Goal: Task Accomplishment & Management: Complete application form

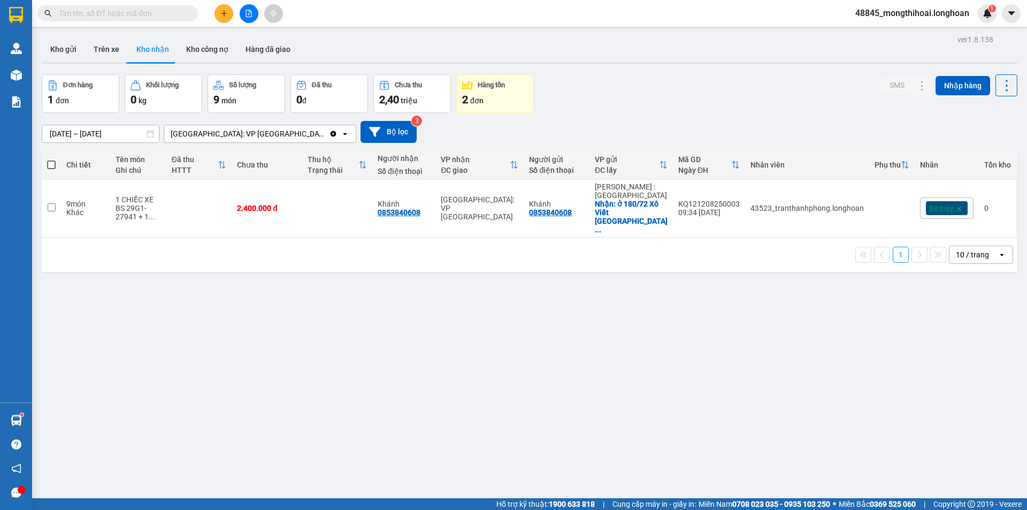
click at [128, 36] on button "Kho nhận" at bounding box center [153, 49] width 50 height 26
click at [233, 12] on button at bounding box center [223, 13] width 19 height 19
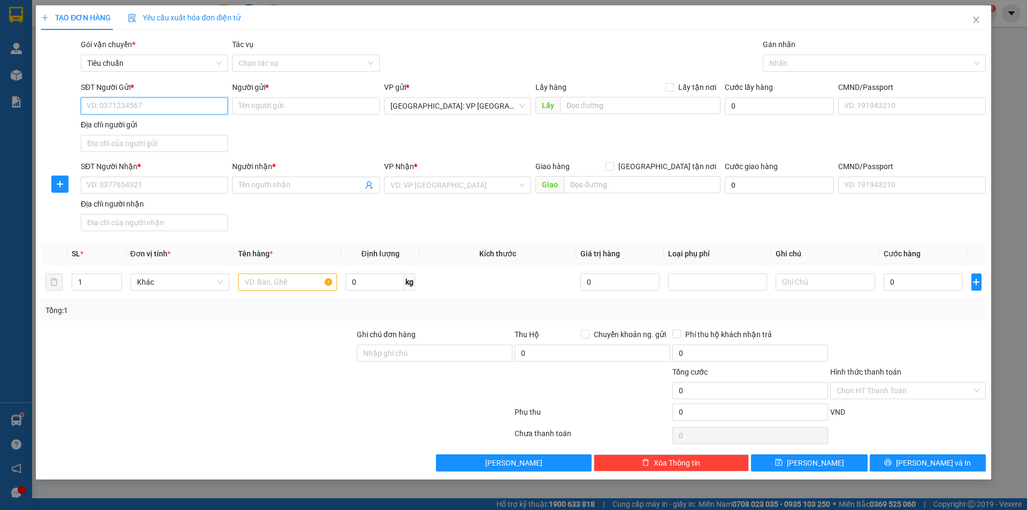
click at [188, 107] on input "SĐT Người Gửi *" at bounding box center [154, 105] width 147 height 17
paste input "0961369250"
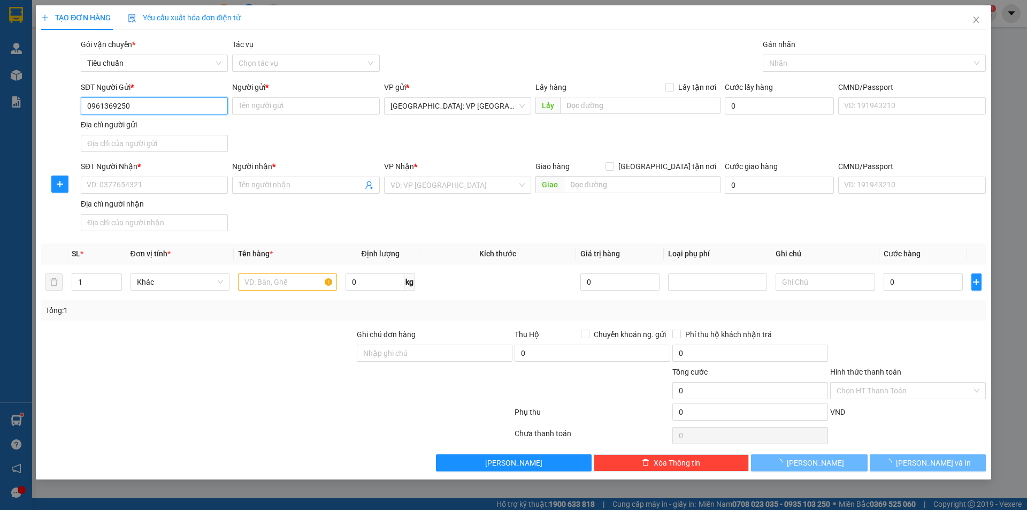
click at [188, 107] on input "0961369250" at bounding box center [154, 105] width 147 height 17
click at [198, 107] on input "0961369250" at bounding box center [154, 105] width 147 height 17
type input "0961369250"
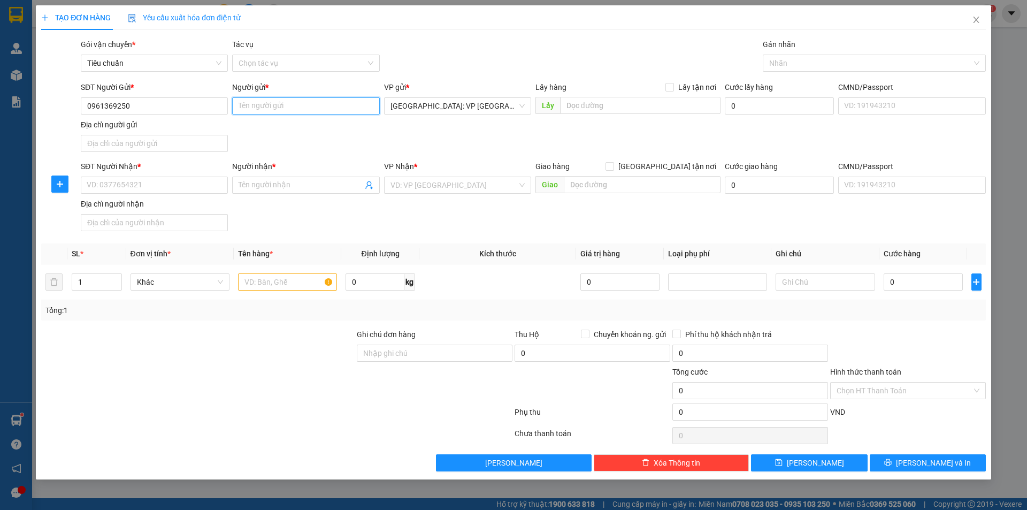
click at [286, 105] on input "Người gửi *" at bounding box center [305, 105] width 147 height 17
click at [241, 104] on input "Người gửi *" at bounding box center [305, 105] width 147 height 17
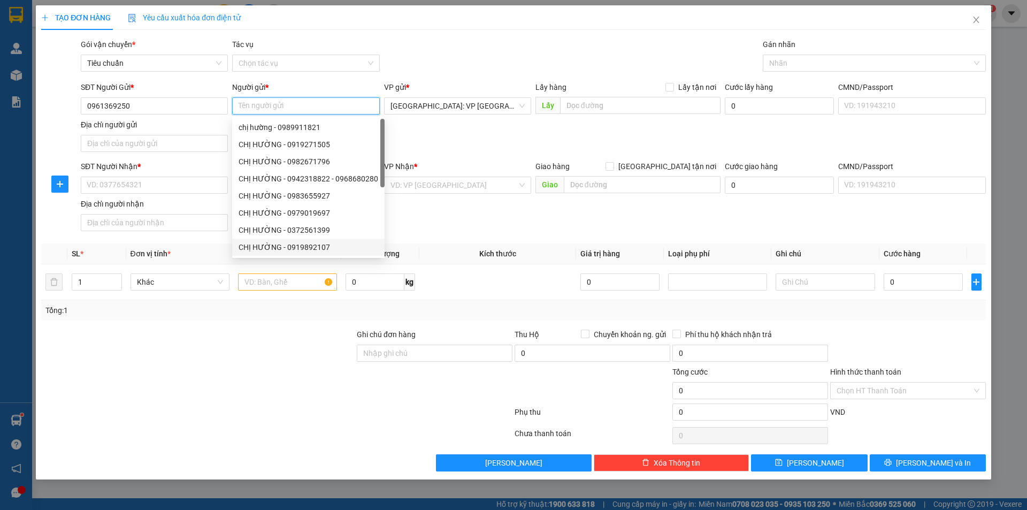
paste input "diệu ly"
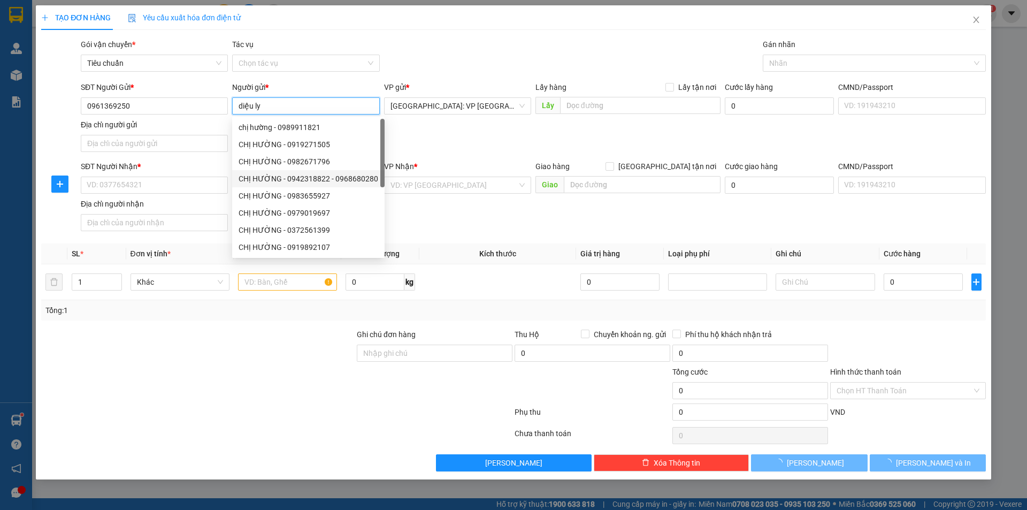
type input "diệu ly"
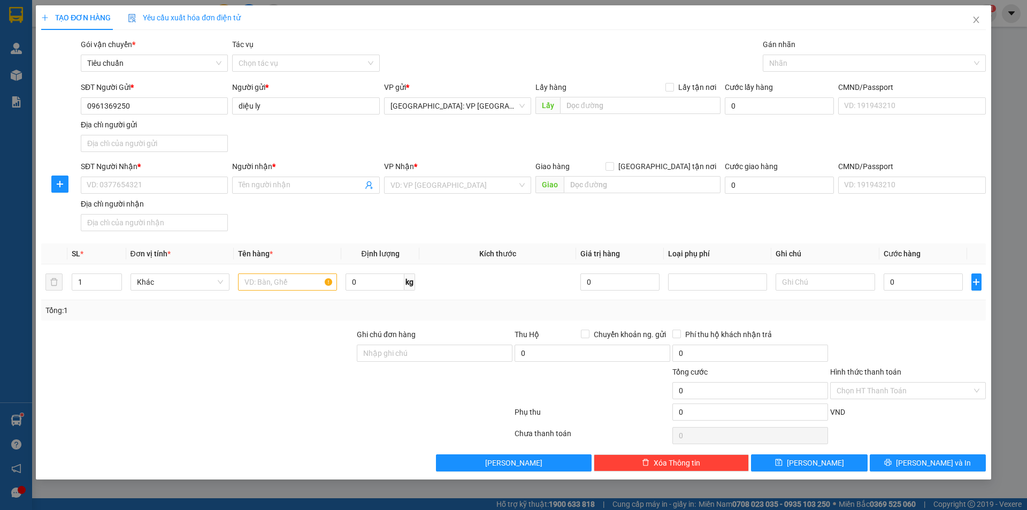
click at [192, 168] on div "SĐT Người Nhận *" at bounding box center [154, 166] width 147 height 12
click at [192, 176] on input "SĐT Người Nhận *" at bounding box center [154, 184] width 147 height 17
click at [179, 189] on input "SĐT Người Nhận *" at bounding box center [154, 184] width 147 height 17
click at [134, 180] on input "SĐT Người Nhận *" at bounding box center [154, 184] width 147 height 17
paste input "076702578"
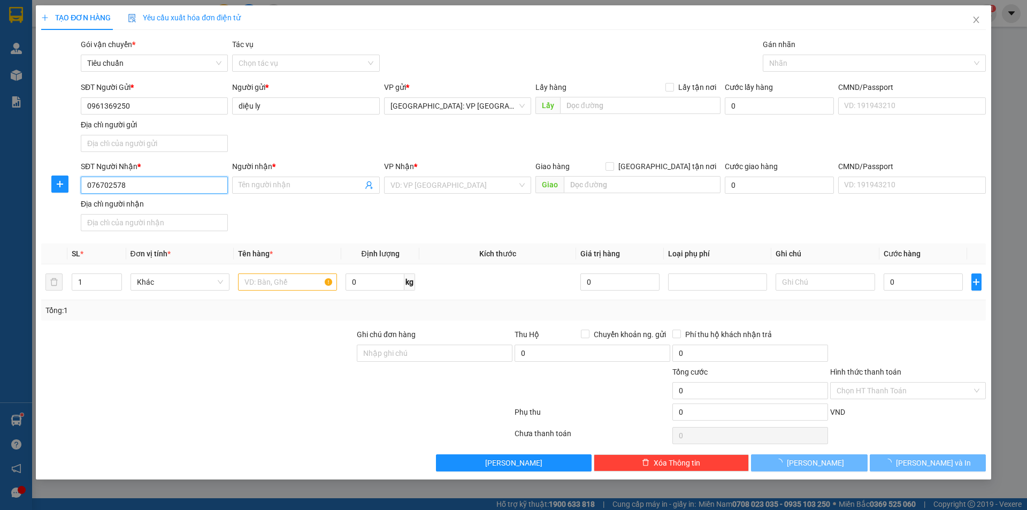
click at [141, 184] on input "076702578" at bounding box center [154, 184] width 147 height 17
type input "076702578"
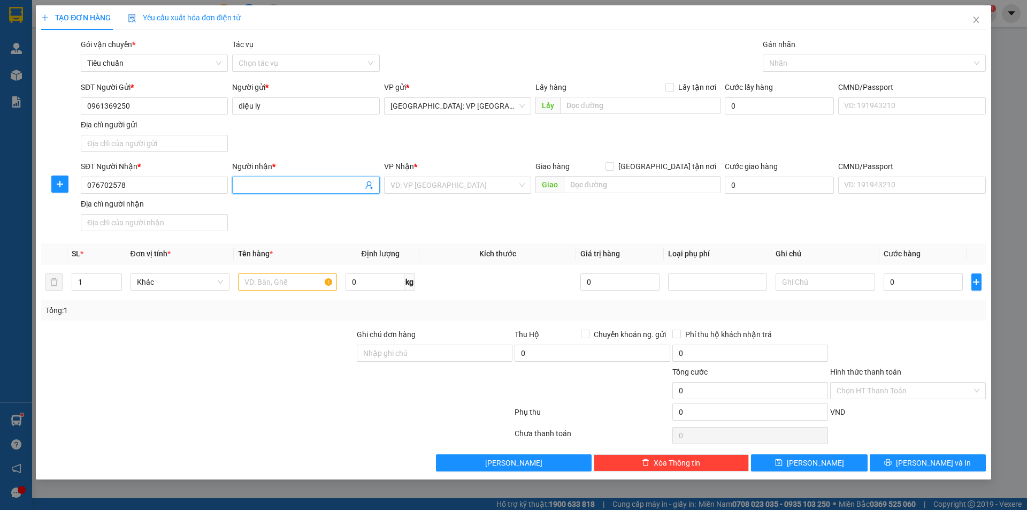
click at [252, 186] on input "Người nhận *" at bounding box center [300, 185] width 124 height 12
paste input "việt tườn"
type input "việt tường"
click at [466, 194] on div "VP Nhận * VD: VP [GEOGRAPHIC_DATA]" at bounding box center [457, 178] width 147 height 37
click at [474, 191] on input "search" at bounding box center [453, 185] width 127 height 16
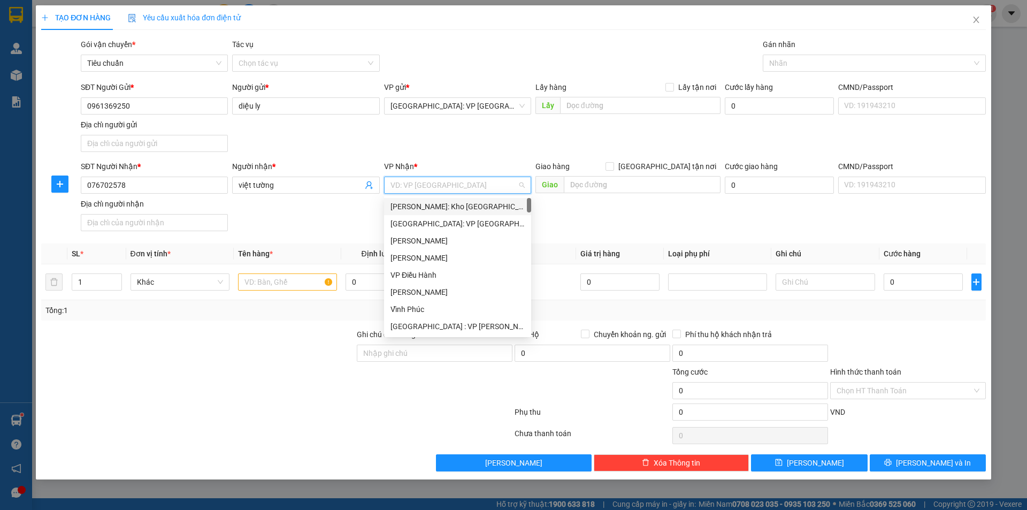
type input "9"
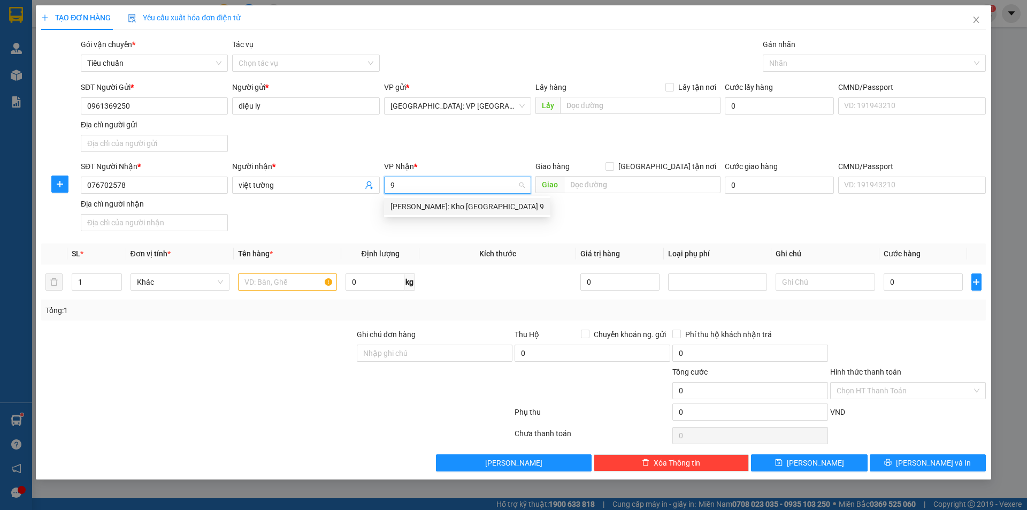
click at [458, 208] on div "[PERSON_NAME]: Kho [GEOGRAPHIC_DATA] 9" at bounding box center [466, 206] width 153 height 12
click at [281, 287] on input "text" at bounding box center [287, 281] width 99 height 17
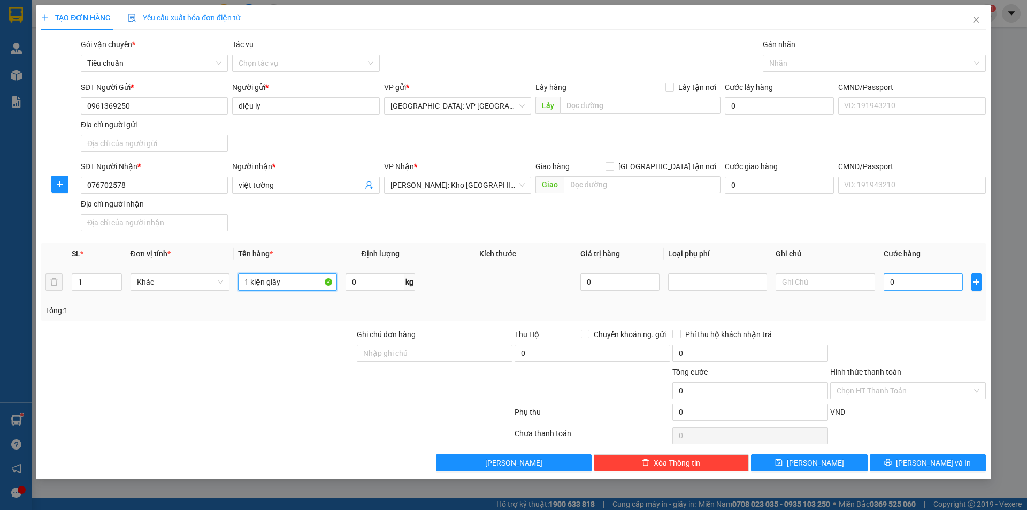
type input "1 kiện giấy"
click at [919, 275] on input "0" at bounding box center [923, 281] width 80 height 17
type input "7"
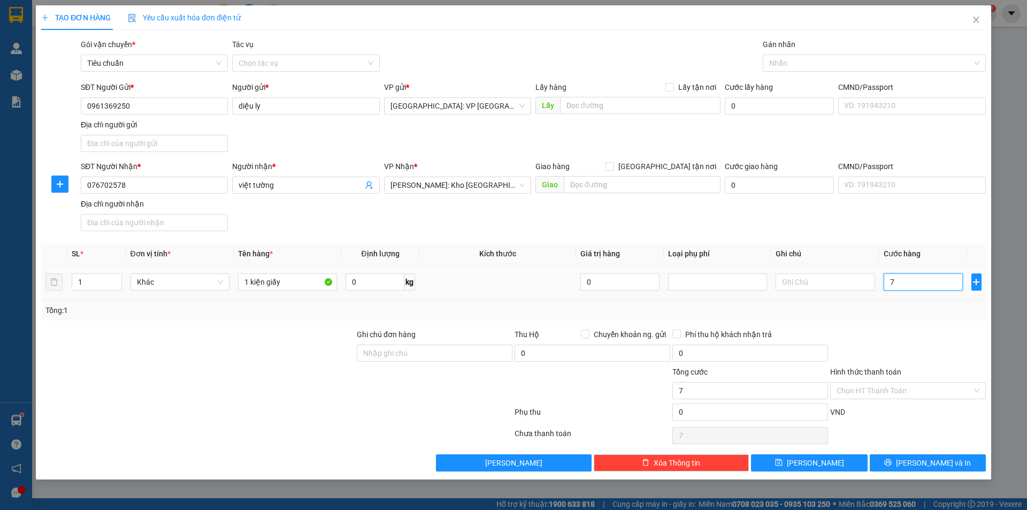
type input "70"
type input "700"
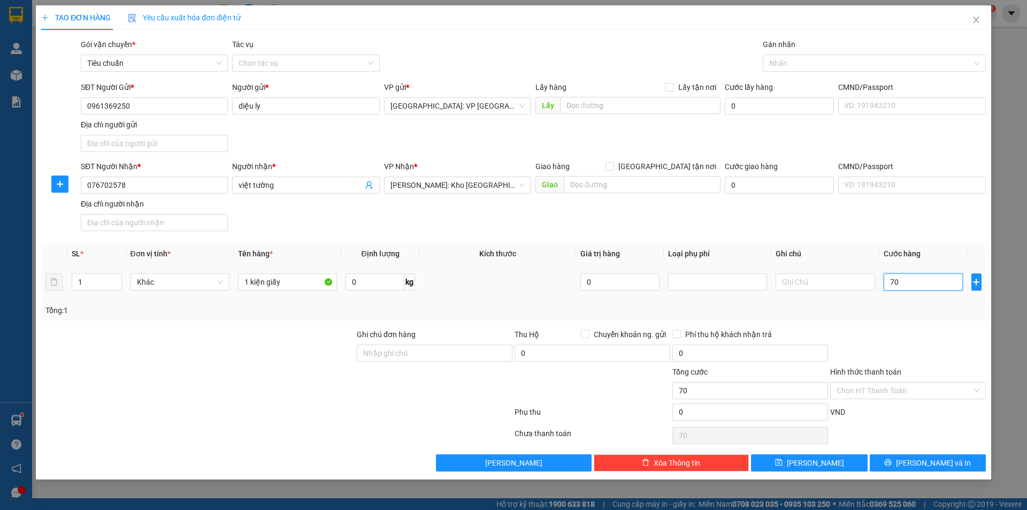
type input "700"
type input "7.000"
type input "70.000"
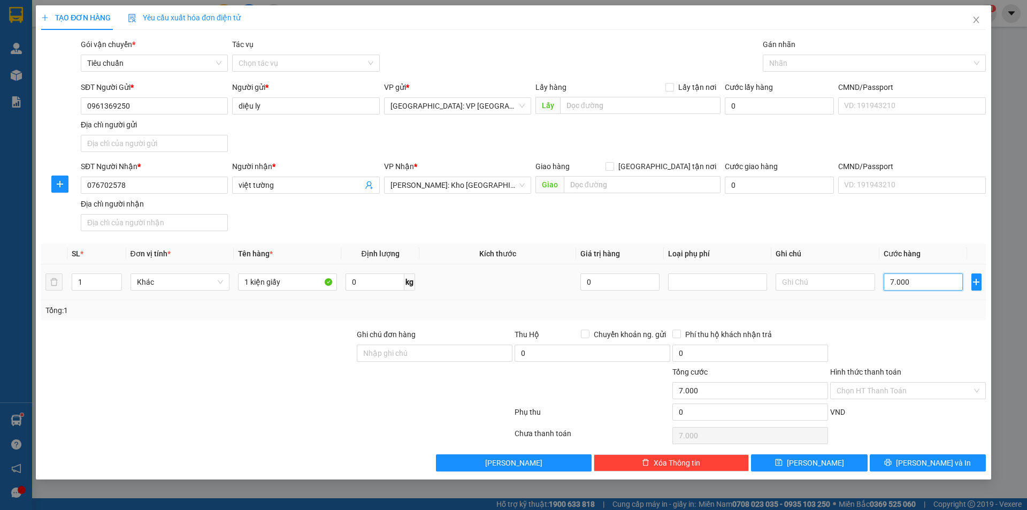
type input "70.000"
click at [930, 464] on span "[PERSON_NAME] và In" at bounding box center [933, 463] width 75 height 12
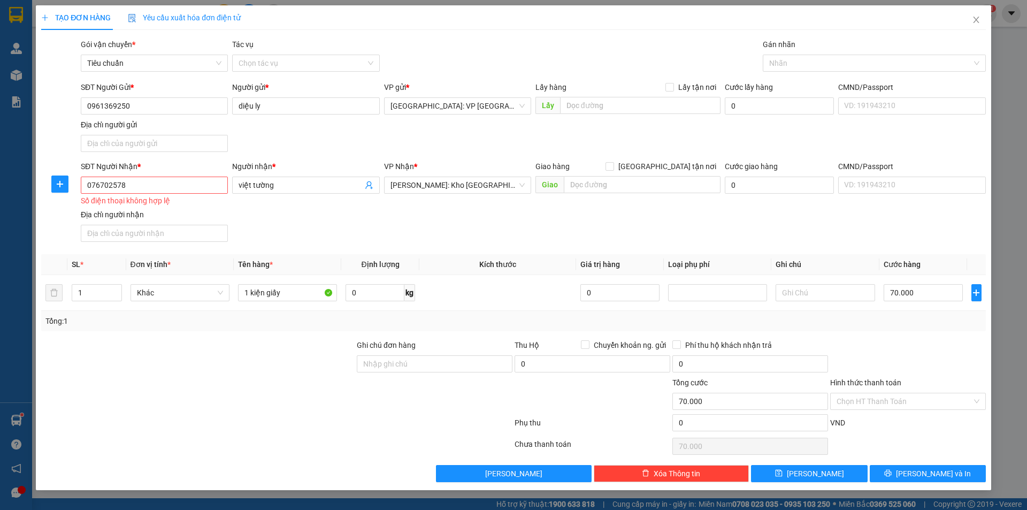
click at [159, 176] on div "SĐT Người Nhận *" at bounding box center [154, 168] width 147 height 16
click at [136, 181] on input "076702578" at bounding box center [154, 184] width 147 height 17
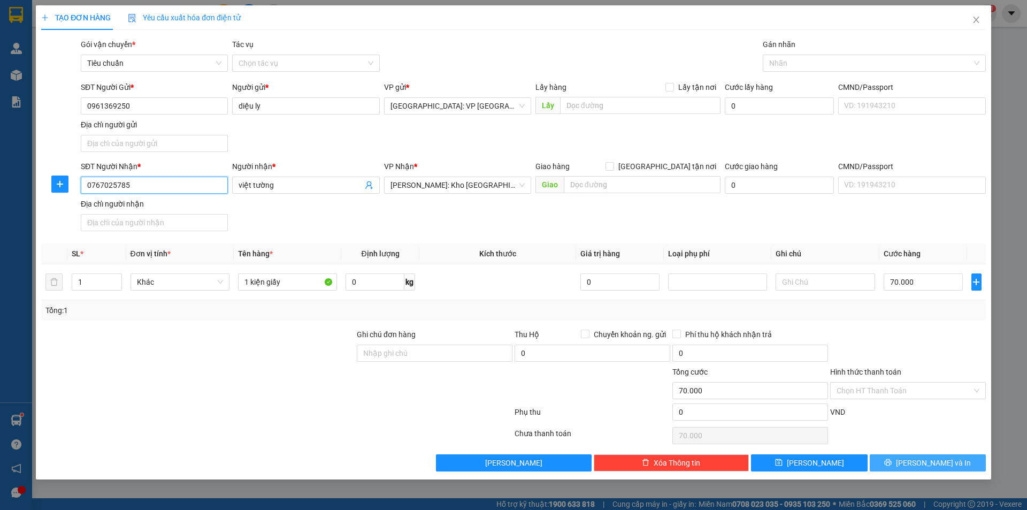
type input "0767025785"
click at [929, 468] on button "[PERSON_NAME] và In" at bounding box center [927, 462] width 116 height 17
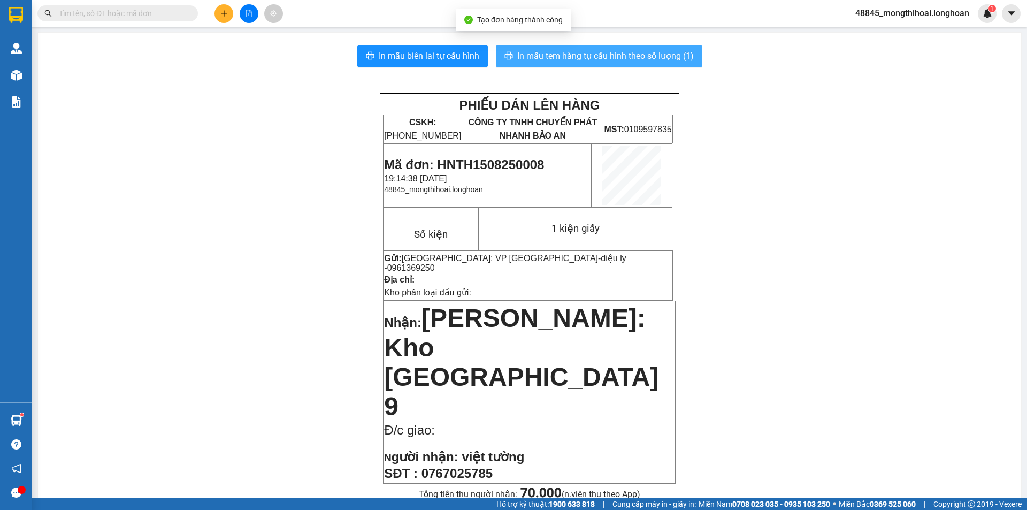
click at [586, 48] on button "In mẫu tem hàng tự cấu hình theo số lượng (1)" at bounding box center [599, 55] width 206 height 21
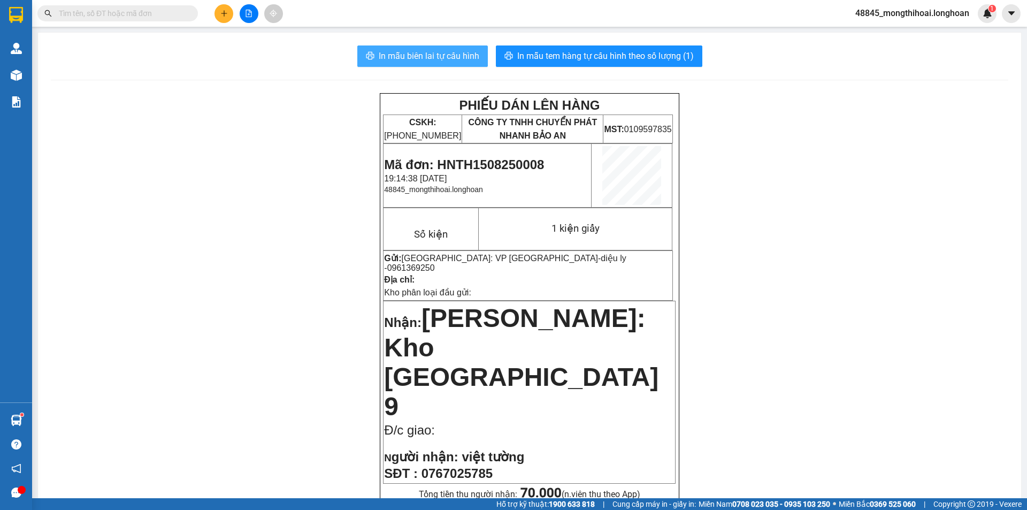
click at [436, 53] on span "In mẫu biên lai tự cấu hình" at bounding box center [429, 55] width 101 height 13
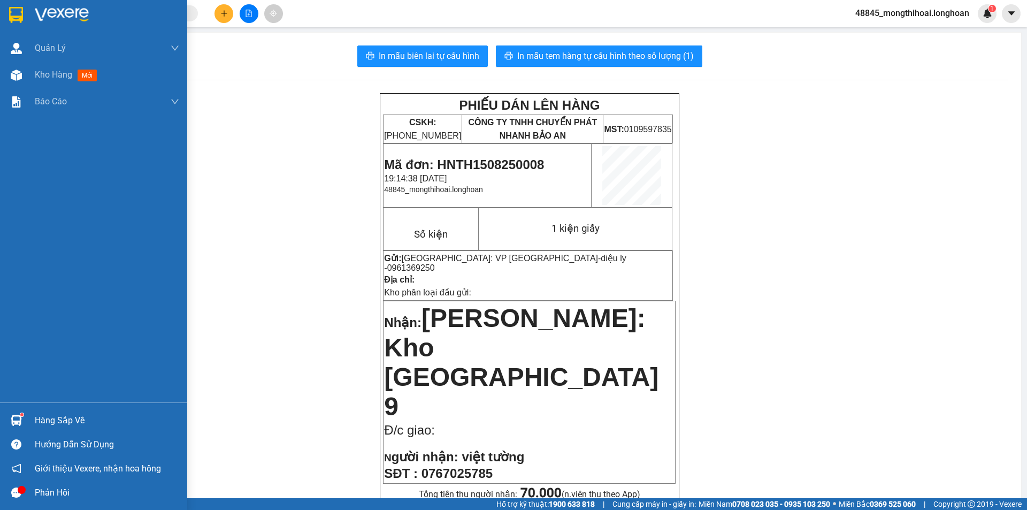
click at [1, 17] on div at bounding box center [93, 17] width 187 height 35
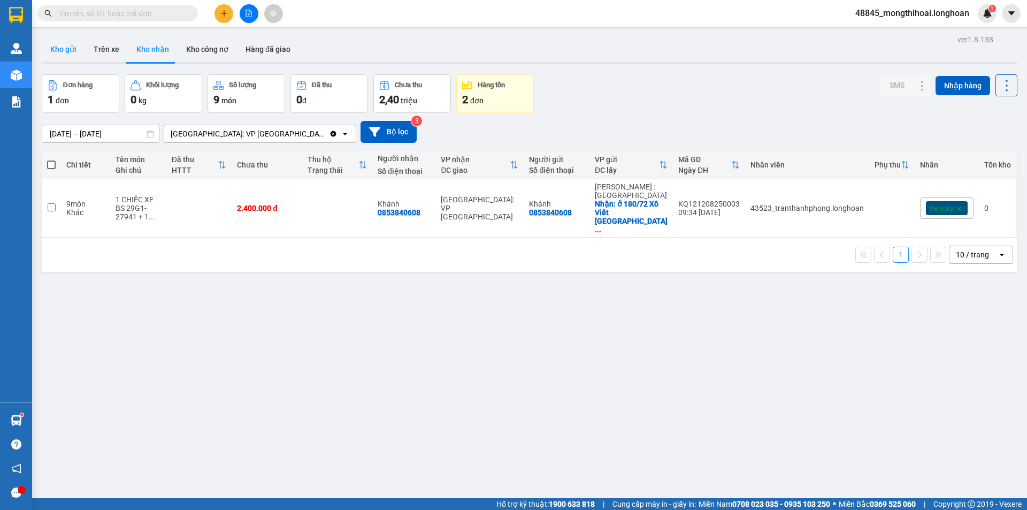
click at [51, 38] on button "Kho gửi" at bounding box center [63, 49] width 43 height 26
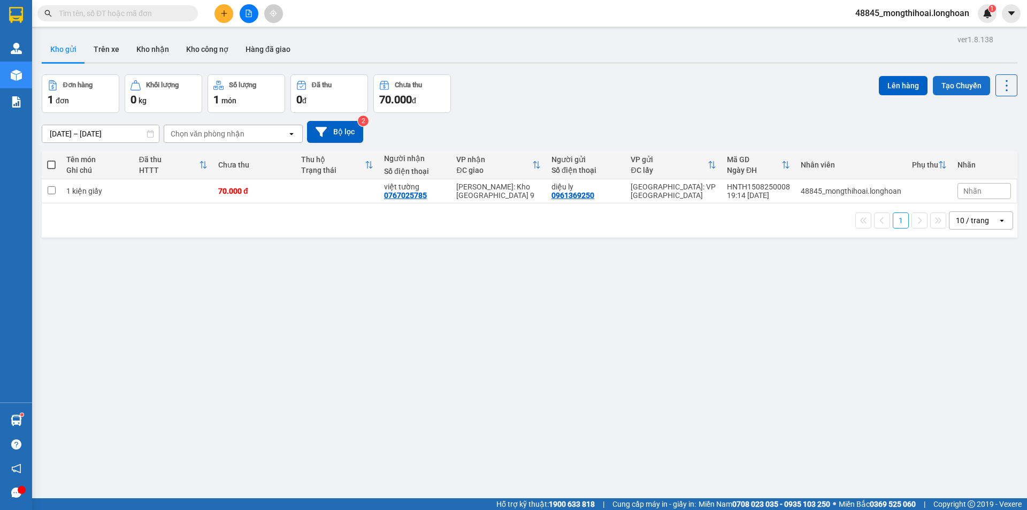
click at [961, 82] on button "Tạo Chuyến" at bounding box center [960, 85] width 57 height 19
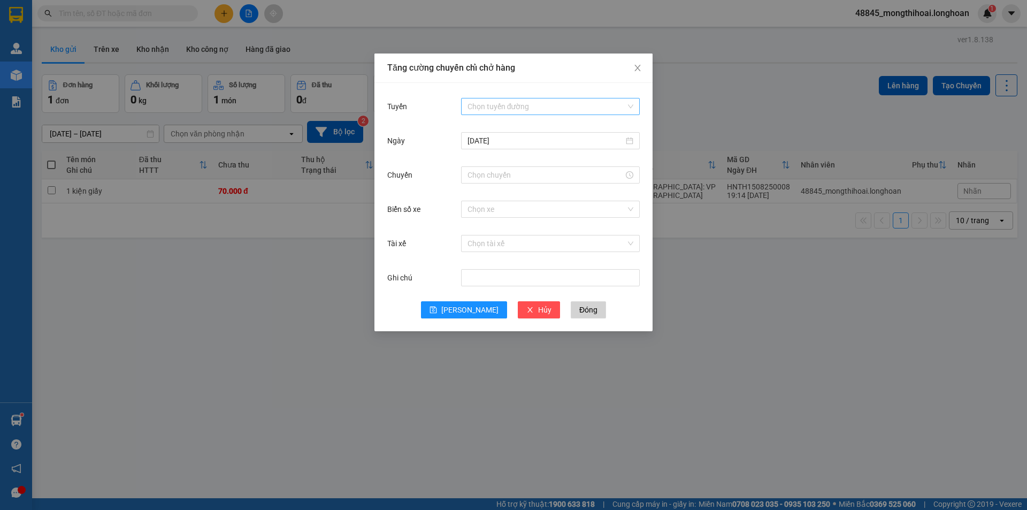
click at [561, 99] on input "Tuyến" at bounding box center [546, 106] width 158 height 16
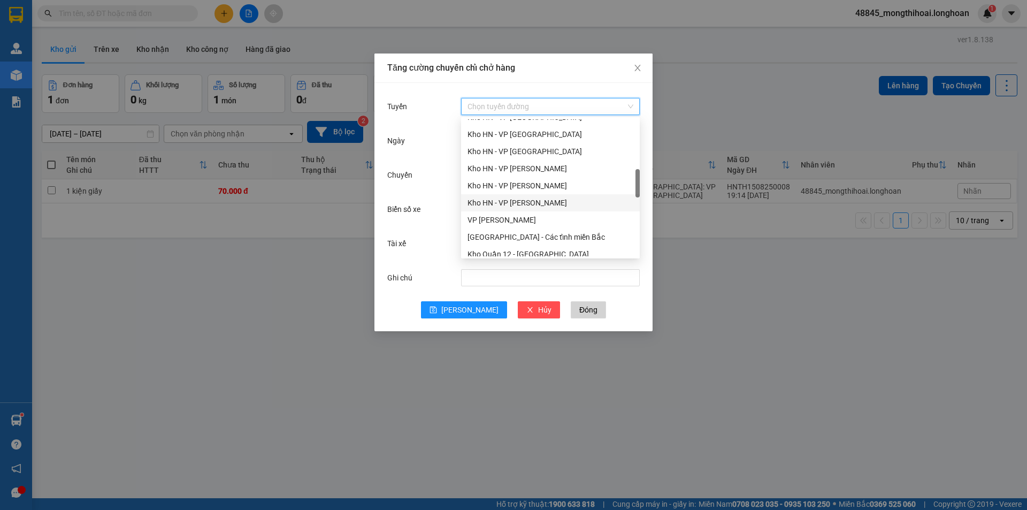
scroll to position [481, 0]
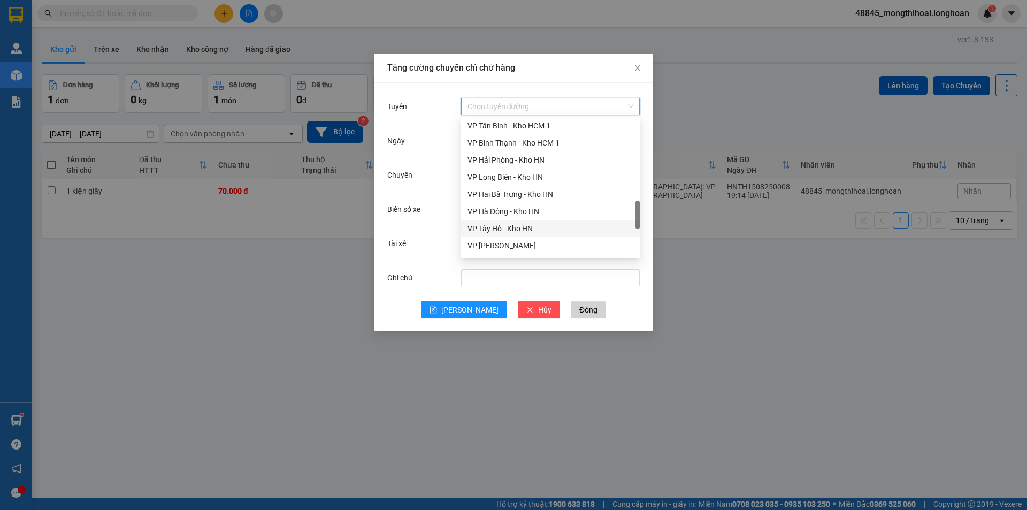
click at [491, 225] on div "VP Tây Hồ - Kho HN" at bounding box center [550, 228] width 166 height 12
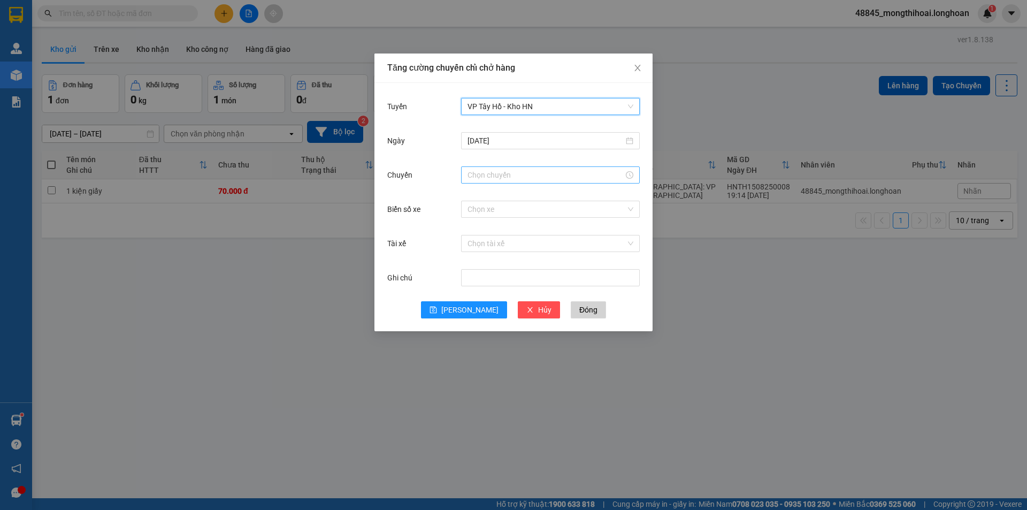
click at [536, 176] on input "Chuyến" at bounding box center [545, 175] width 156 height 12
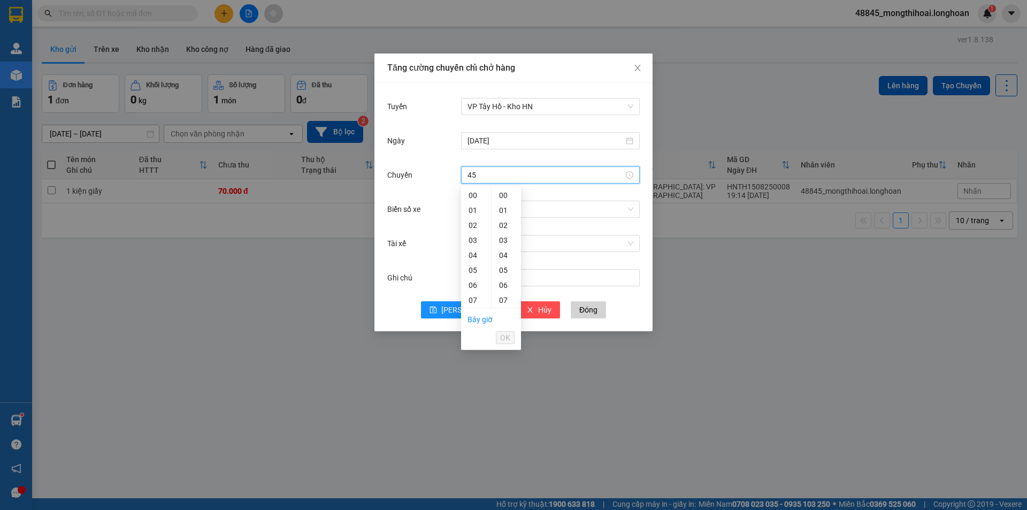
type input "45"
click at [539, 187] on div "Chuyến" at bounding box center [513, 181] width 252 height 34
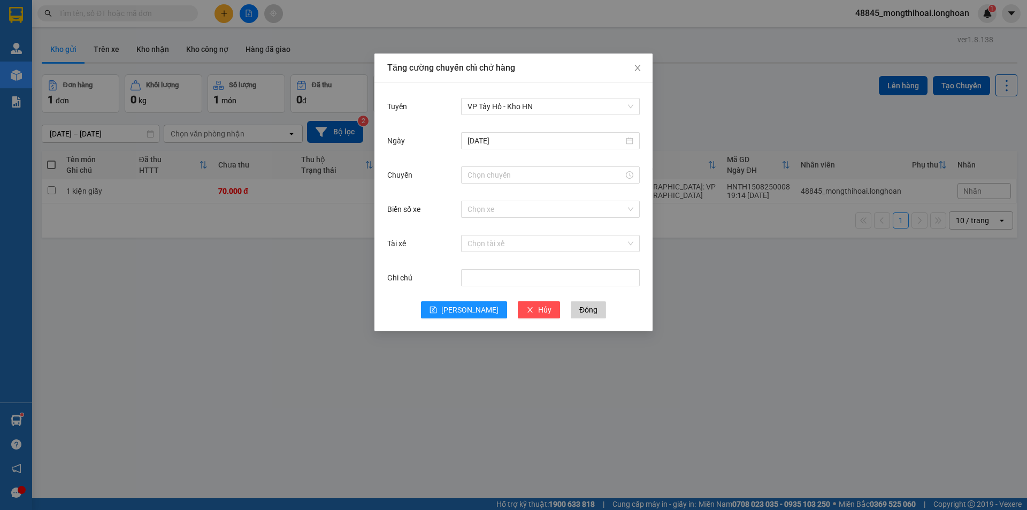
click at [539, 187] on div "Chuyến" at bounding box center [513, 181] width 252 height 34
click at [562, 181] on div at bounding box center [550, 174] width 179 height 17
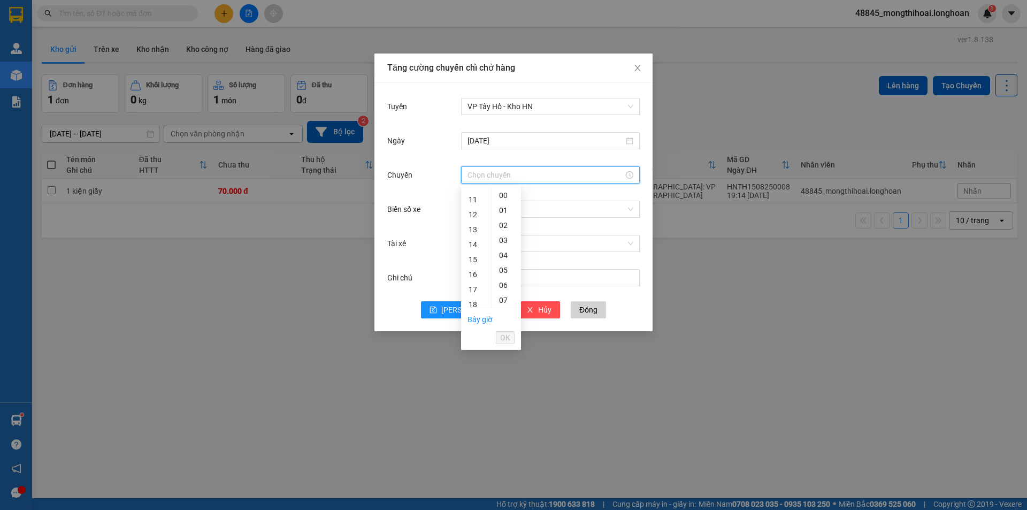
scroll to position [214, 0]
click at [471, 268] on div "19" at bounding box center [476, 265] width 30 height 15
click at [500, 245] on div "50" at bounding box center [505, 248] width 29 height 15
type input "19:50"
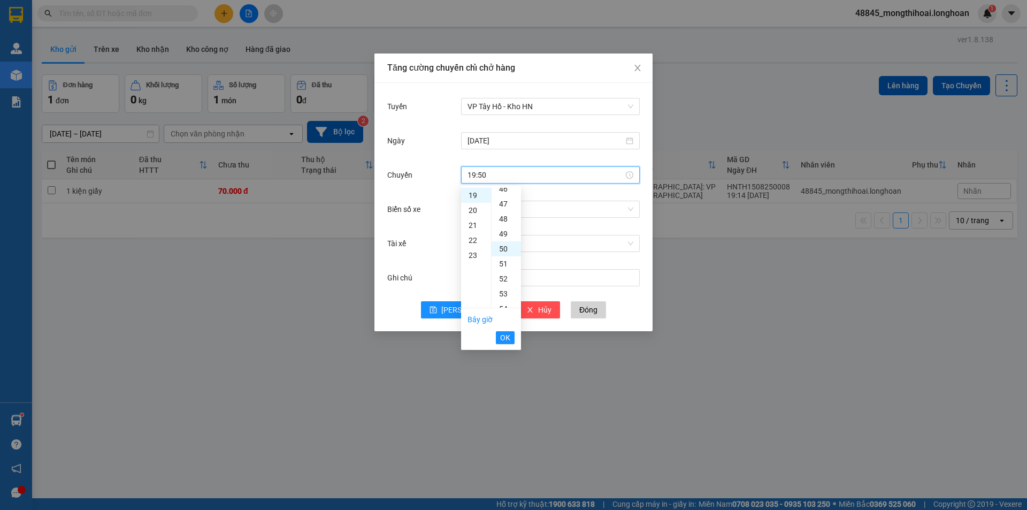
scroll to position [749, 0]
click at [508, 337] on span "OK" at bounding box center [505, 337] width 10 height 12
click at [516, 211] on input "Biển số xe" at bounding box center [546, 209] width 158 height 16
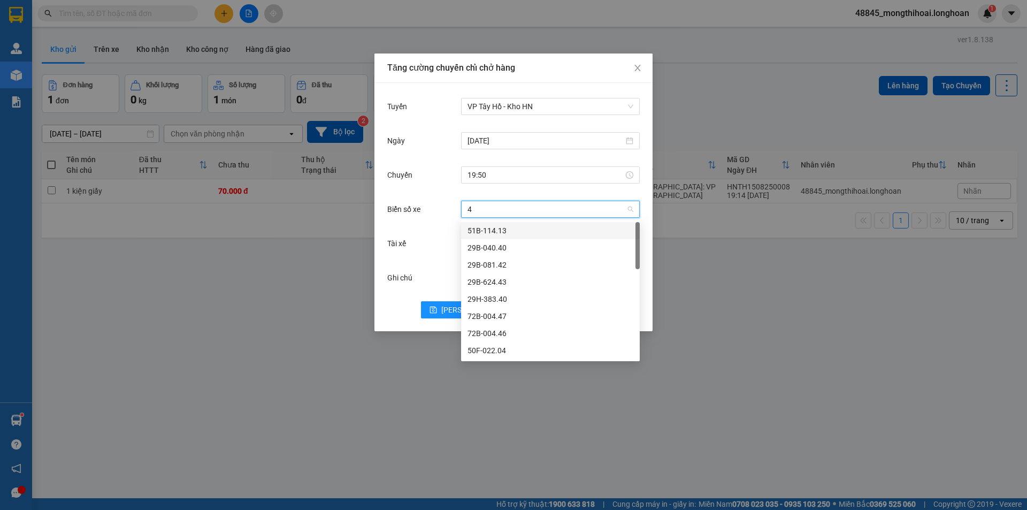
type input "45"
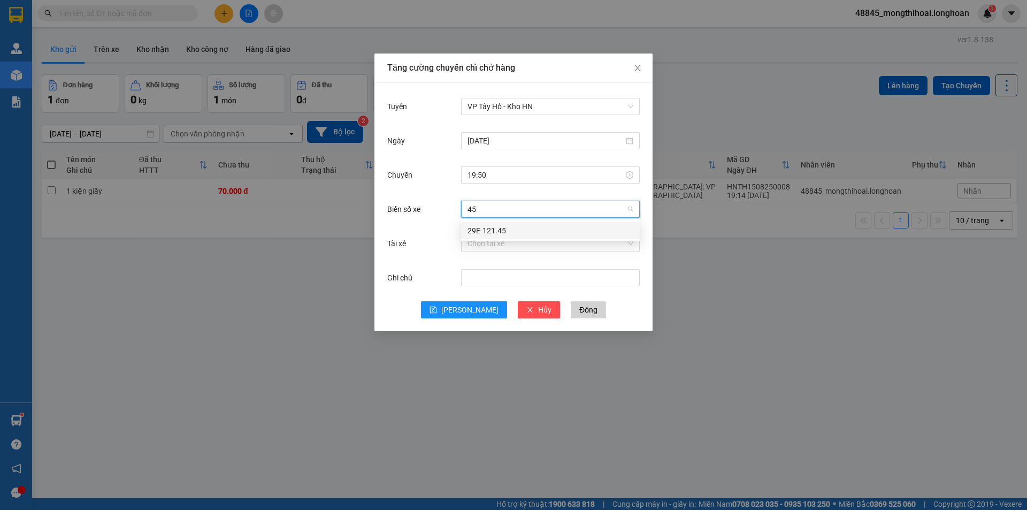
click at [521, 227] on div "29E-121.45" at bounding box center [550, 231] width 166 height 12
click at [487, 242] on input "Tài xế" at bounding box center [546, 243] width 158 height 16
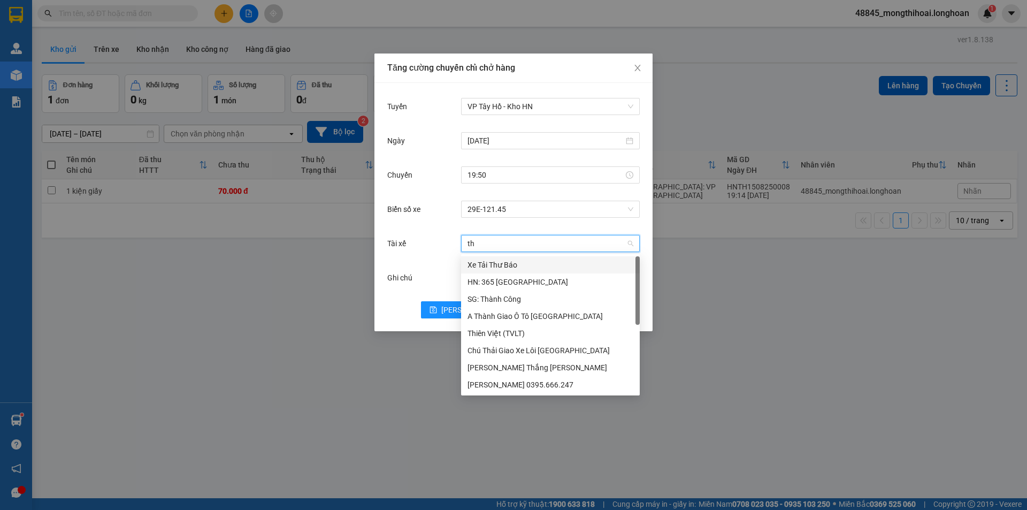
type input "thu"
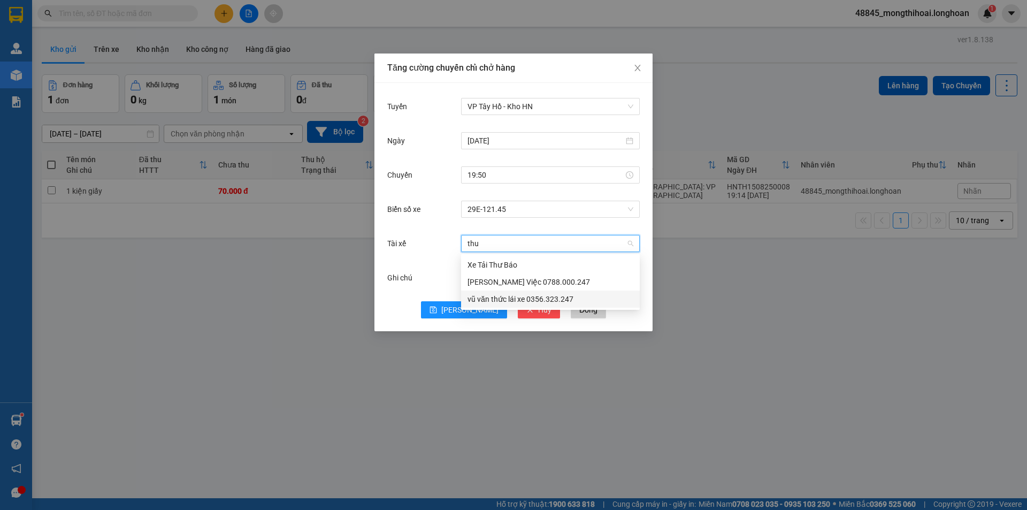
click at [494, 293] on div "vũ văn thức lái xe 0356.323.247" at bounding box center [550, 298] width 179 height 17
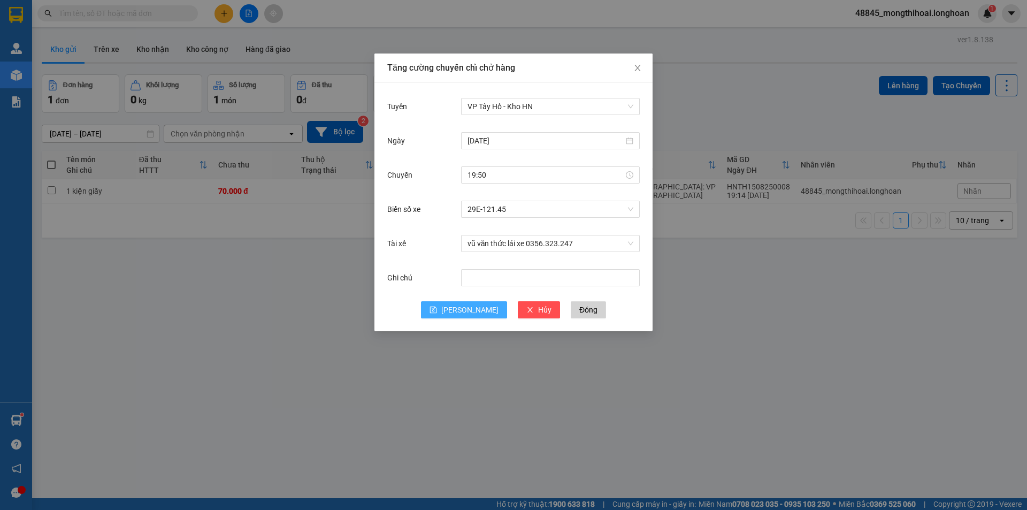
click at [466, 306] on span "[PERSON_NAME]" at bounding box center [469, 310] width 57 height 12
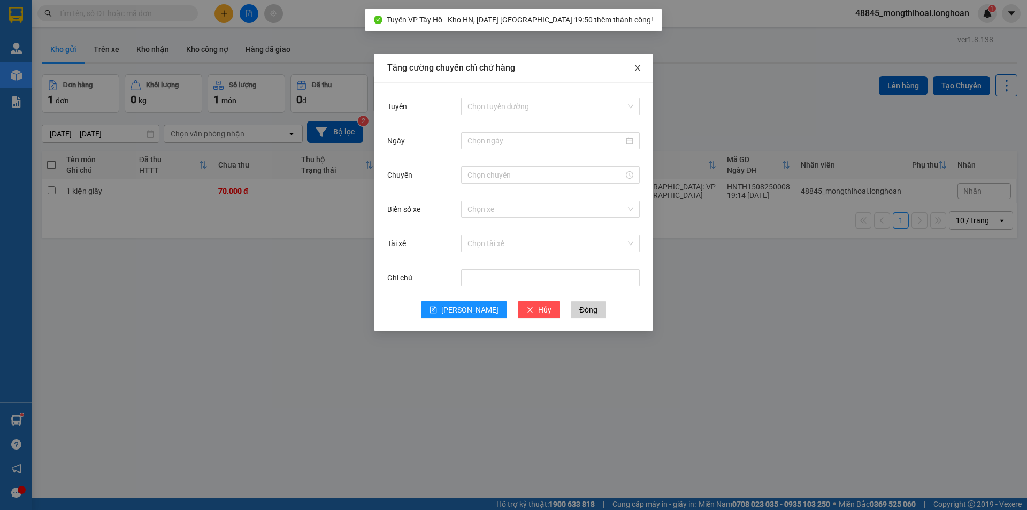
click at [646, 59] on span "Close" at bounding box center [637, 68] width 30 height 30
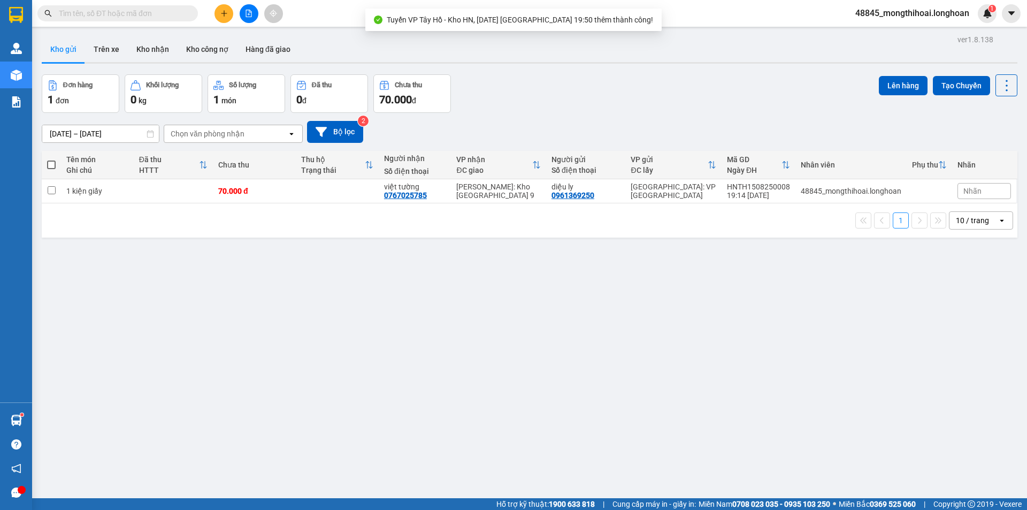
click at [48, 163] on span at bounding box center [51, 164] width 9 height 9
click at [51, 159] on input "checkbox" at bounding box center [51, 159] width 0 height 0
checkbox input "true"
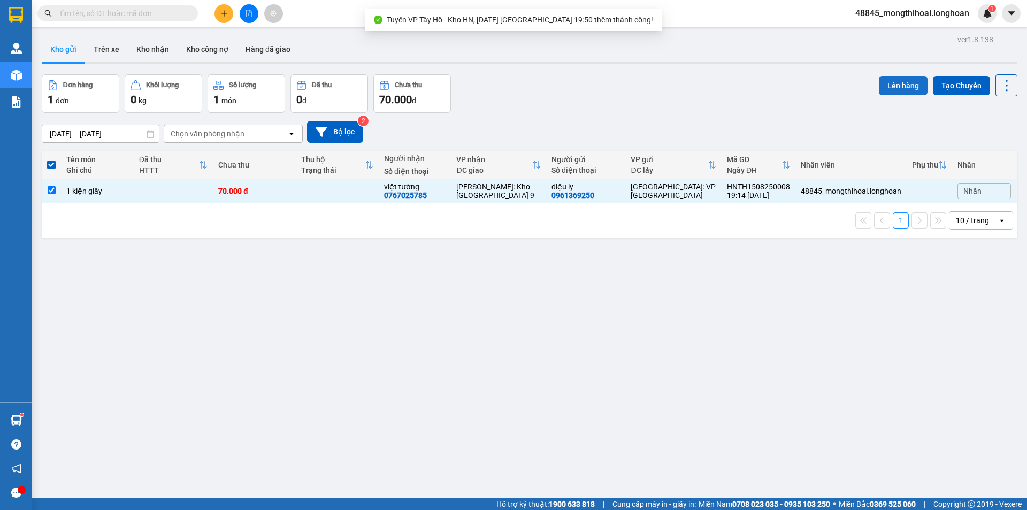
click at [886, 83] on button "Lên hàng" at bounding box center [902, 85] width 49 height 19
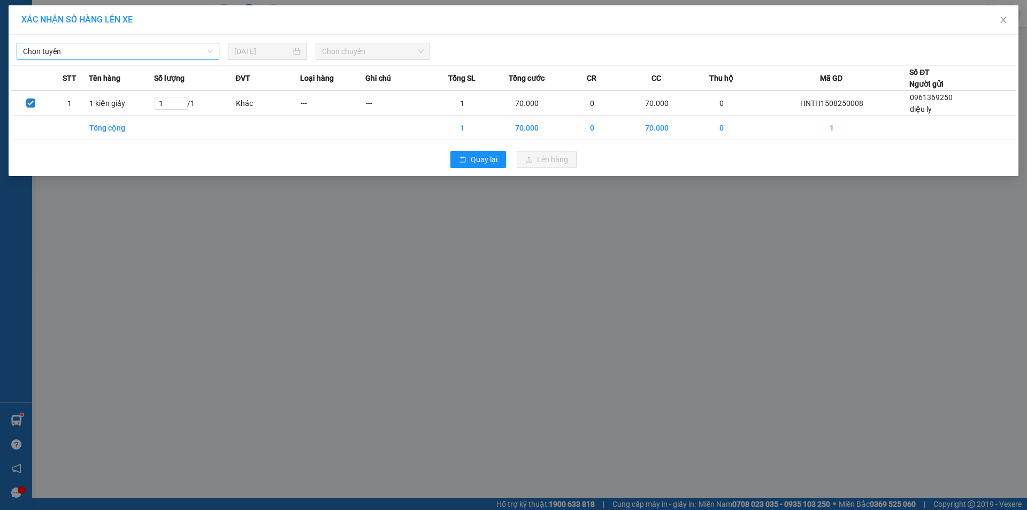
click at [120, 51] on span "Chọn tuyến" at bounding box center [118, 51] width 190 height 16
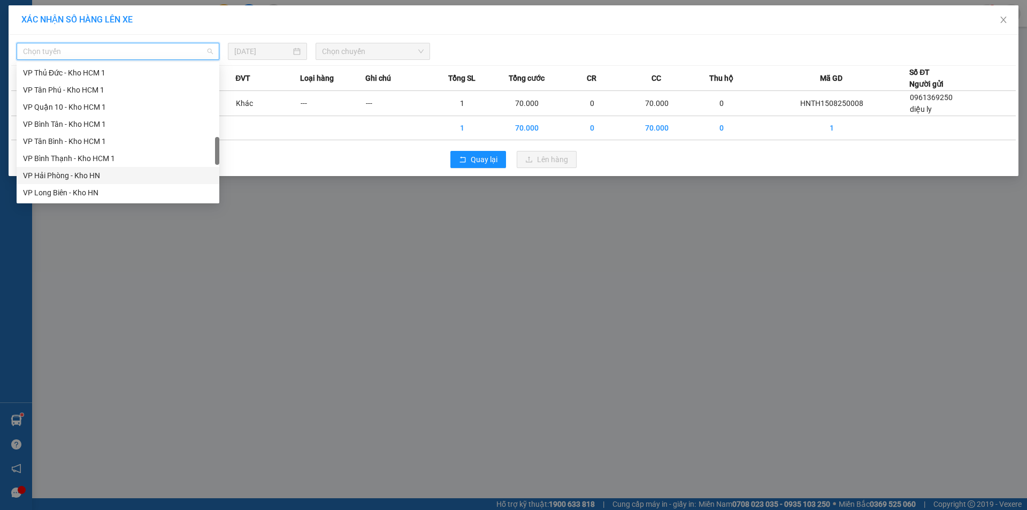
scroll to position [535, 0]
click at [73, 135] on div "VP Tây Hồ - Kho HN" at bounding box center [118, 137] width 190 height 12
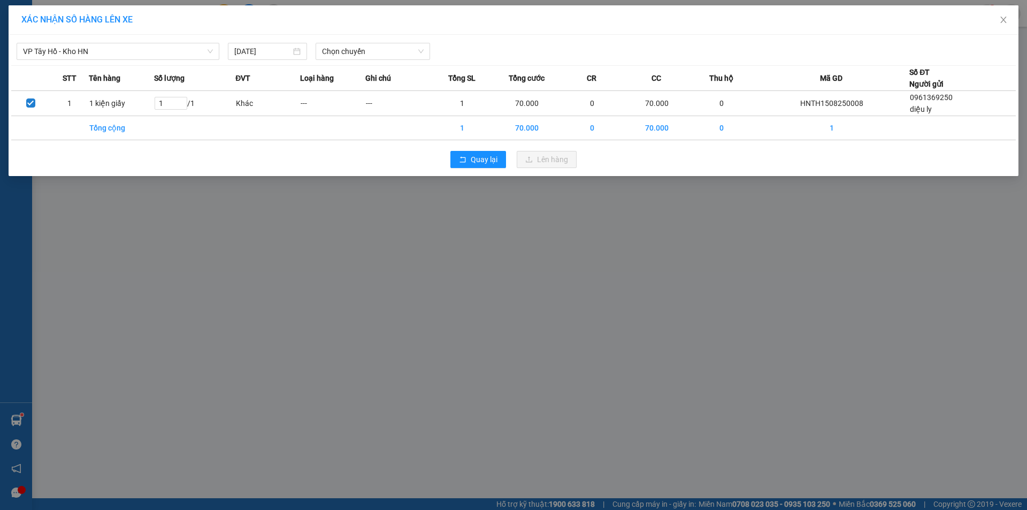
click at [379, 33] on div "XÁC NHẬN SỐ HÀNG LÊN XE" at bounding box center [513, 19] width 1009 height 29
click at [388, 52] on span "Chọn chuyến" at bounding box center [373, 51] width 102 height 16
click at [333, 108] on div "19:50 (TC) - 29E-121.45" at bounding box center [363, 107] width 83 height 12
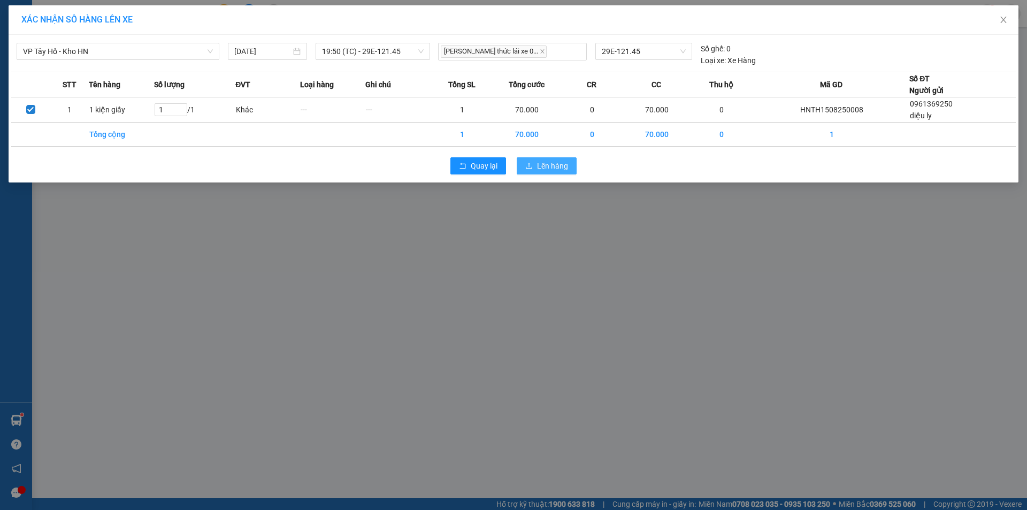
click at [541, 161] on span "Lên hàng" at bounding box center [552, 166] width 31 height 12
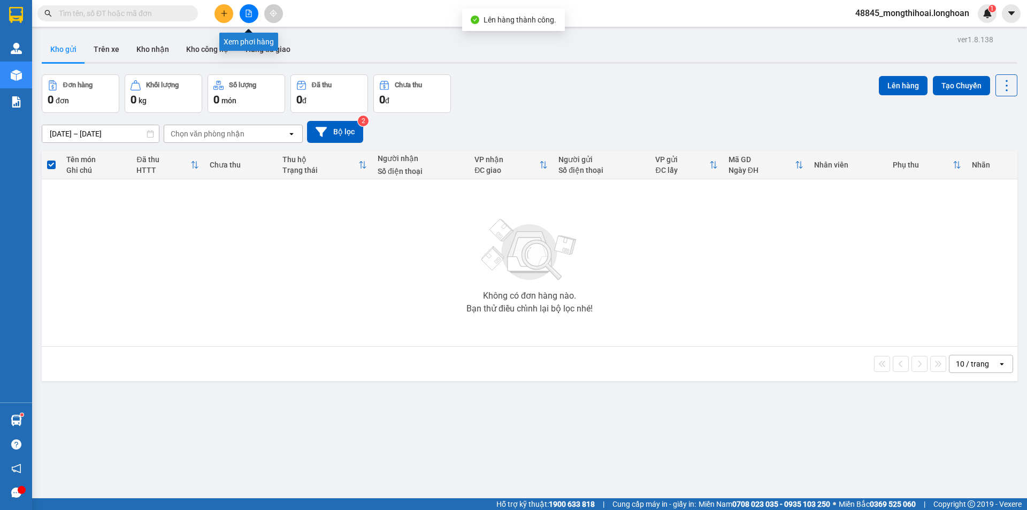
click at [252, 16] on icon "file-add" at bounding box center [248, 13] width 7 height 7
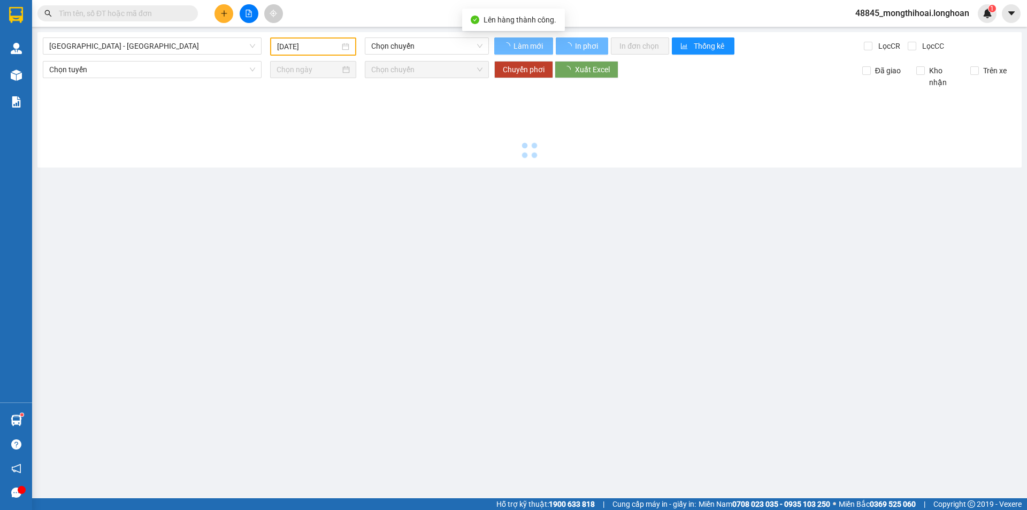
type input "[DATE]"
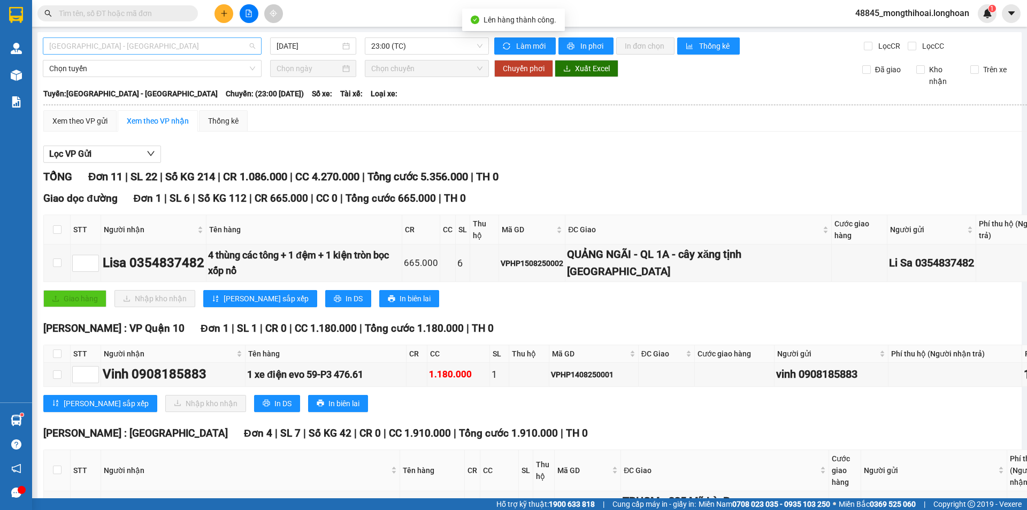
click at [231, 47] on span "[GEOGRAPHIC_DATA] - [GEOGRAPHIC_DATA]" at bounding box center [152, 46] width 206 height 16
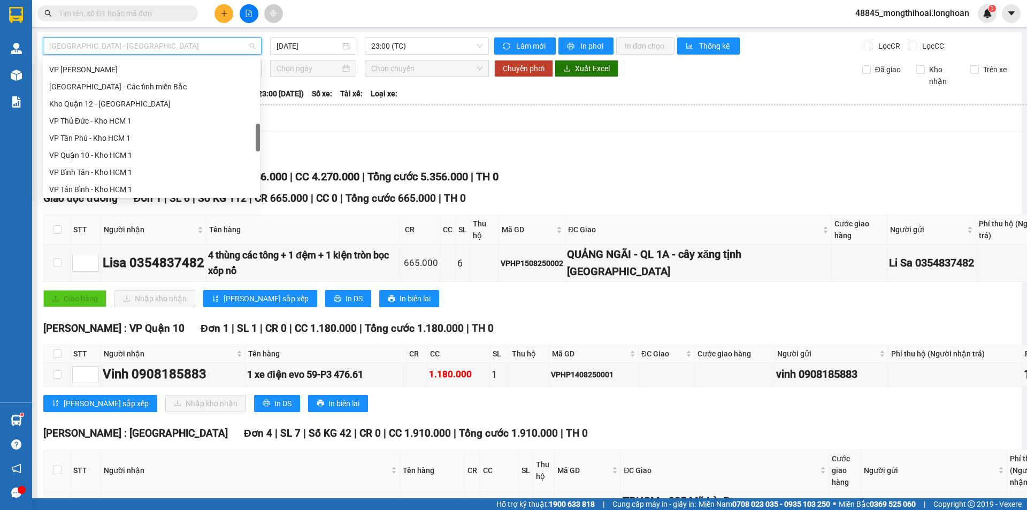
scroll to position [535, 0]
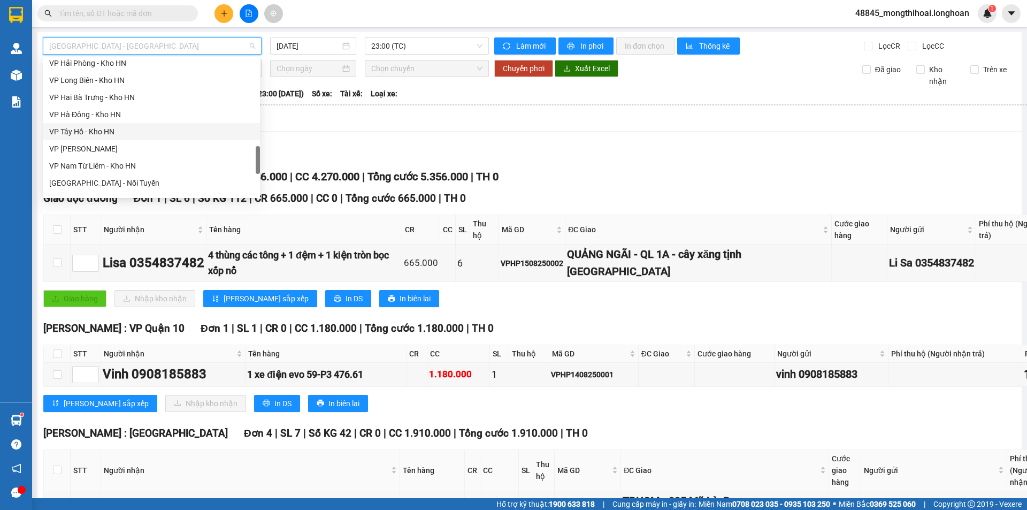
click at [82, 136] on div "VP Tây Hồ - Kho HN" at bounding box center [151, 132] width 204 height 12
type input "[DATE]"
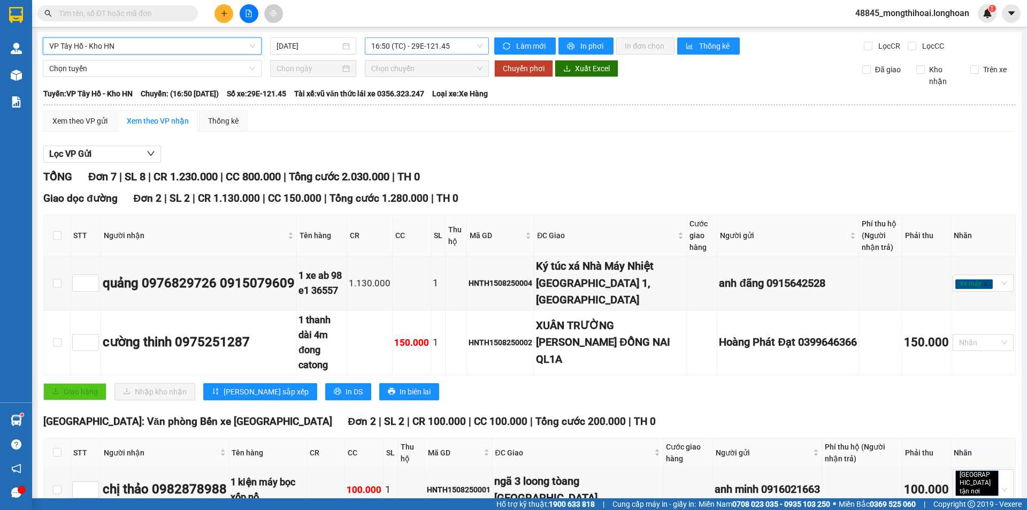
click at [454, 43] on span "16:50 (TC) - 29E-121.45" at bounding box center [426, 46] width 111 height 16
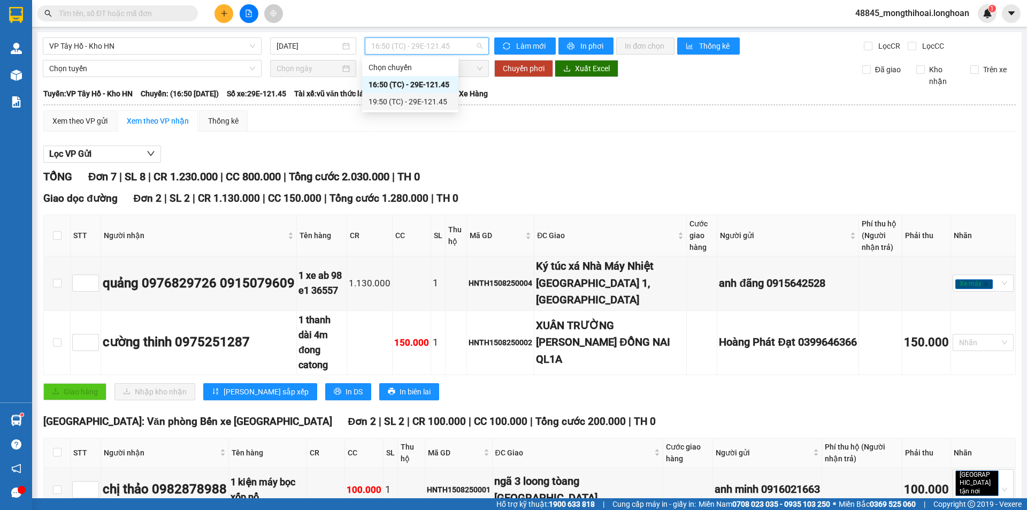
click at [424, 94] on div "19:50 (TC) - 29E-121.45" at bounding box center [410, 101] width 96 height 17
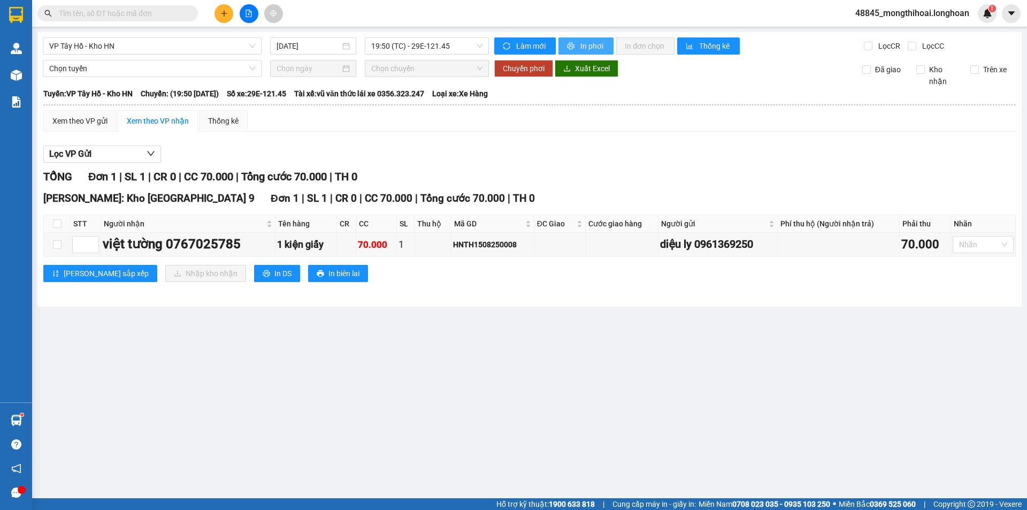
click at [598, 47] on span "In phơi" at bounding box center [592, 46] width 25 height 12
